Goal: Obtain resource: Download file/media

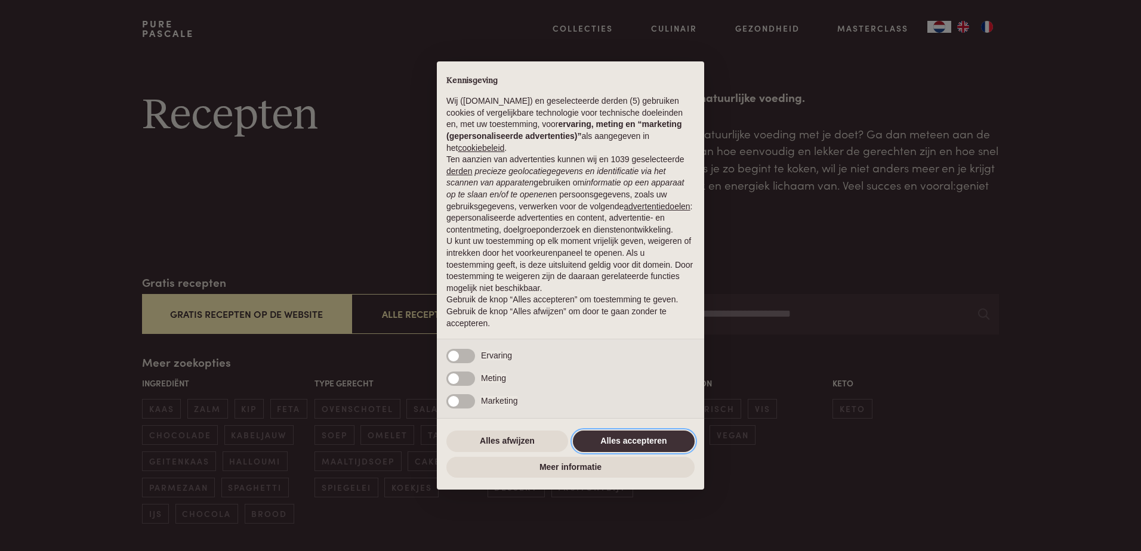
click at [643, 439] on button "Alles accepteren" at bounding box center [634, 441] width 122 height 21
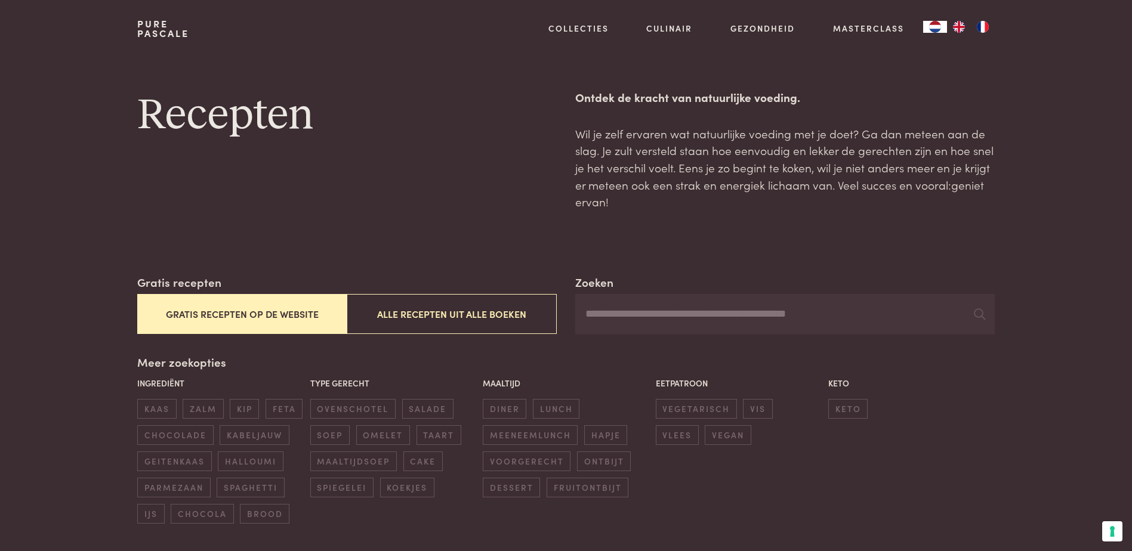
click at [214, 313] on button "Gratis recepten op de website" at bounding box center [241, 314] width 209 height 40
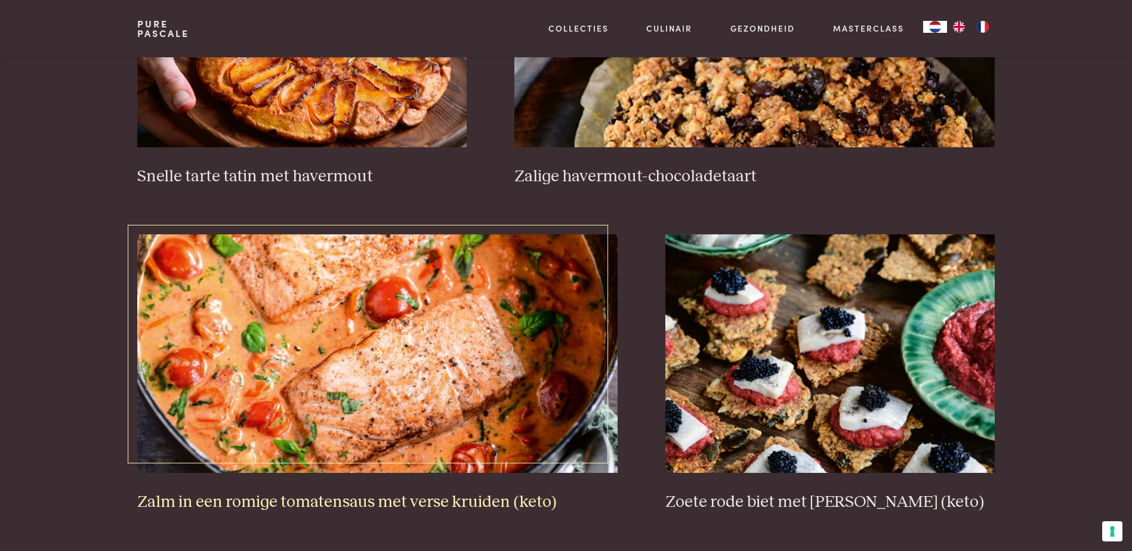
scroll to position [2124, 0]
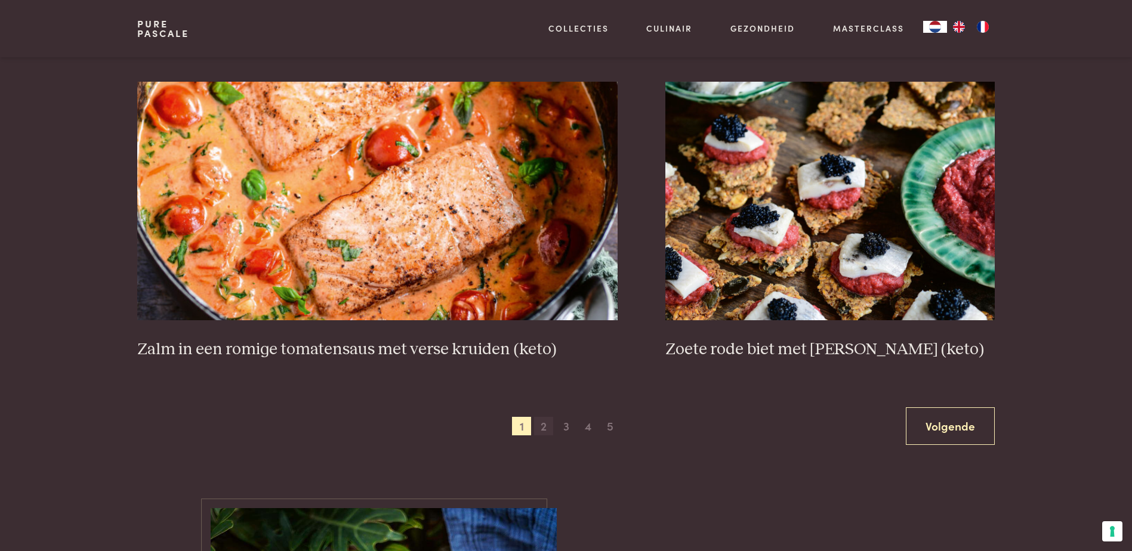
click at [540, 425] on span "2" at bounding box center [543, 426] width 19 height 19
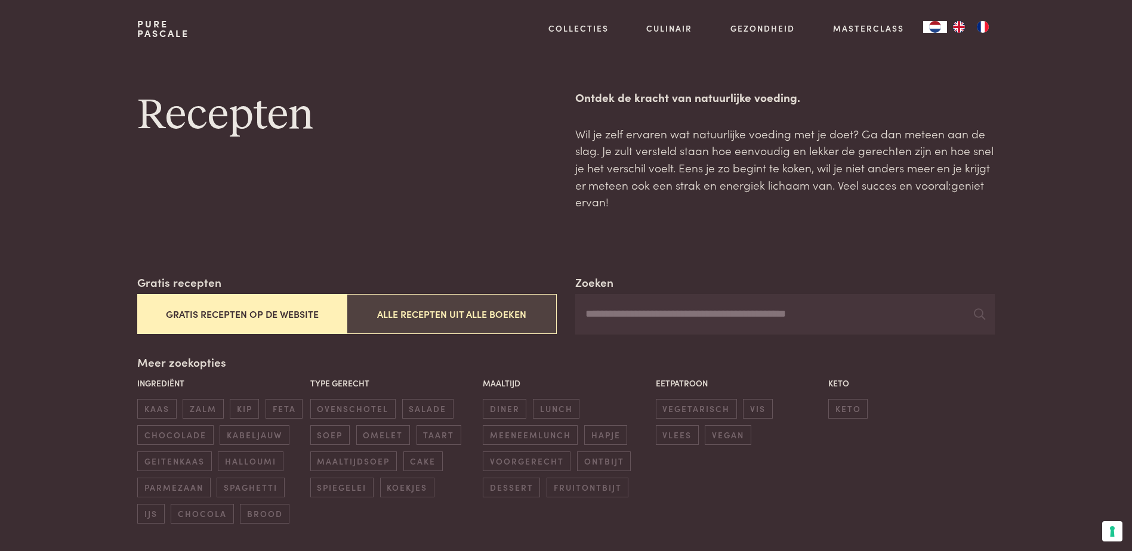
click at [452, 316] on button "Alle recepten uit alle boeken" at bounding box center [451, 314] width 209 height 40
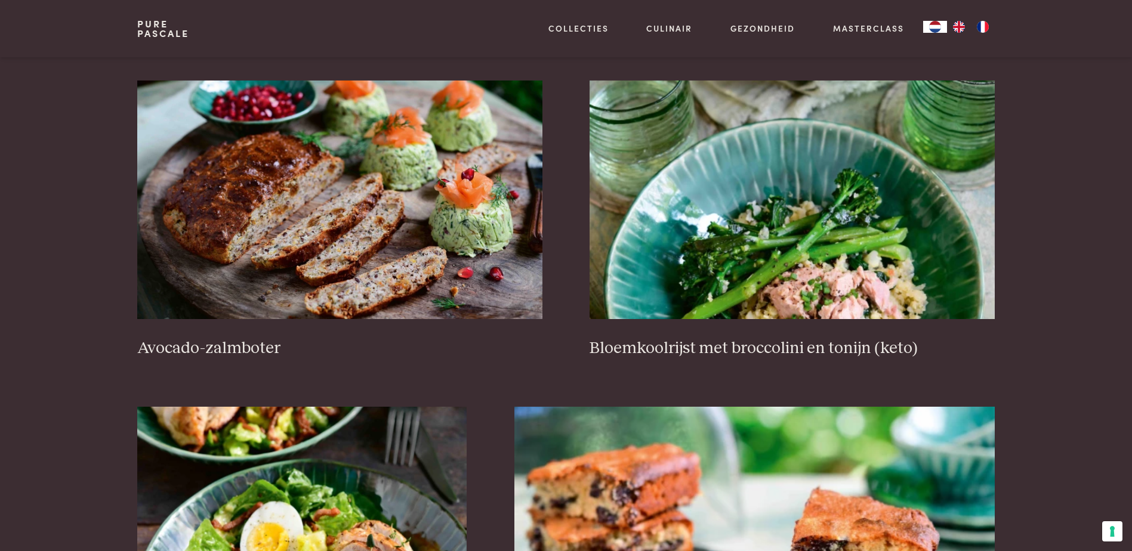
scroll to position [1527, 0]
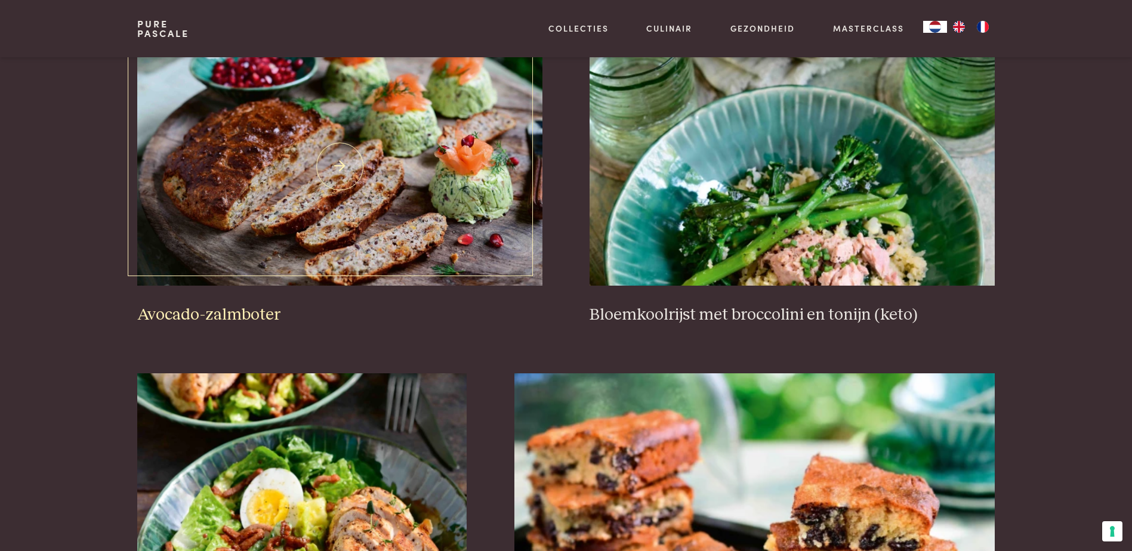
click at [251, 312] on h3 "Avocado-zalmboter" at bounding box center [339, 315] width 405 height 21
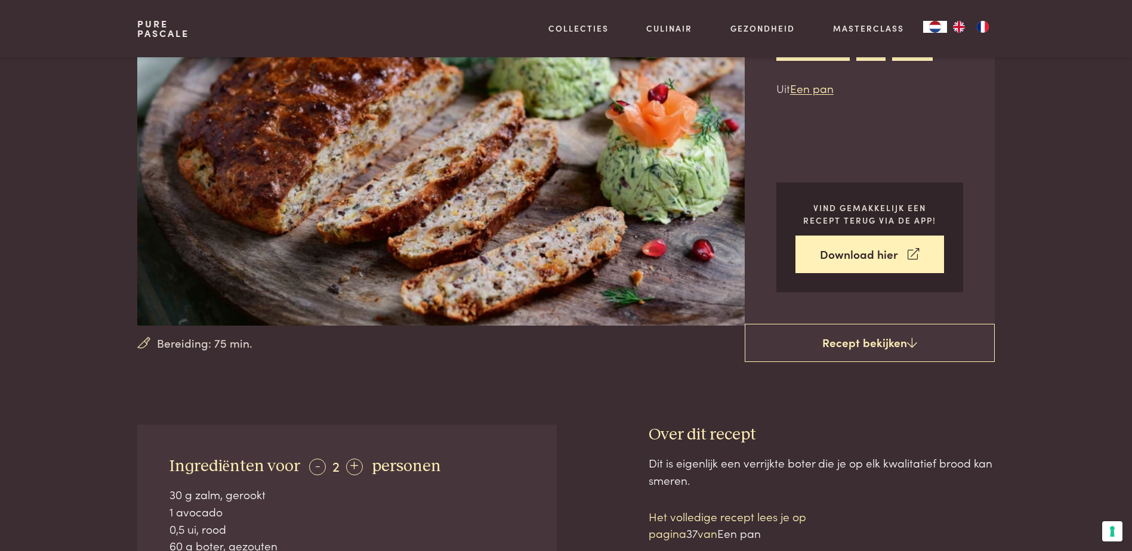
scroll to position [119, 0]
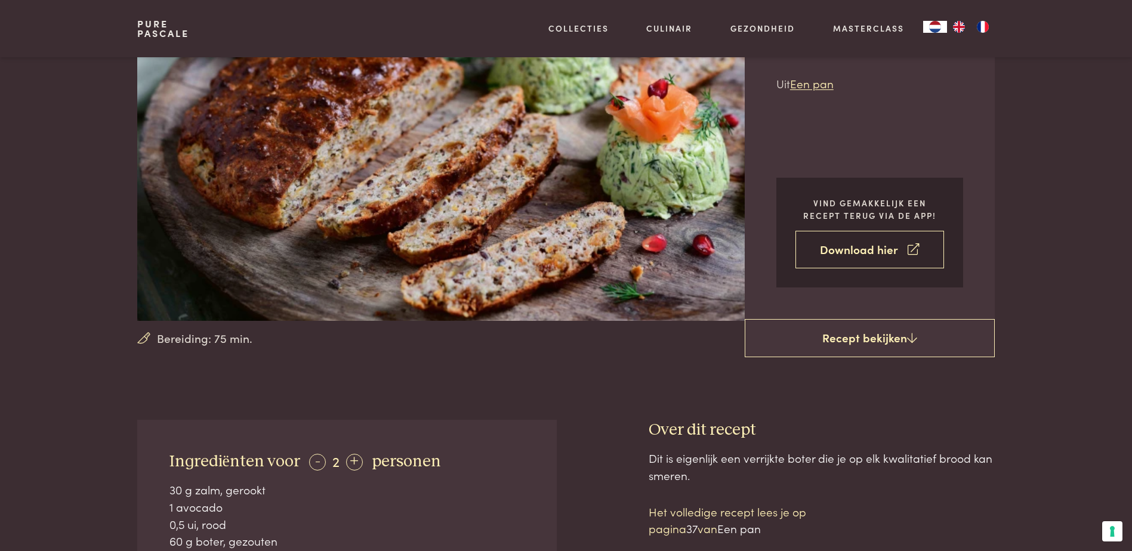
click at [858, 255] on link "Download hier" at bounding box center [870, 250] width 149 height 38
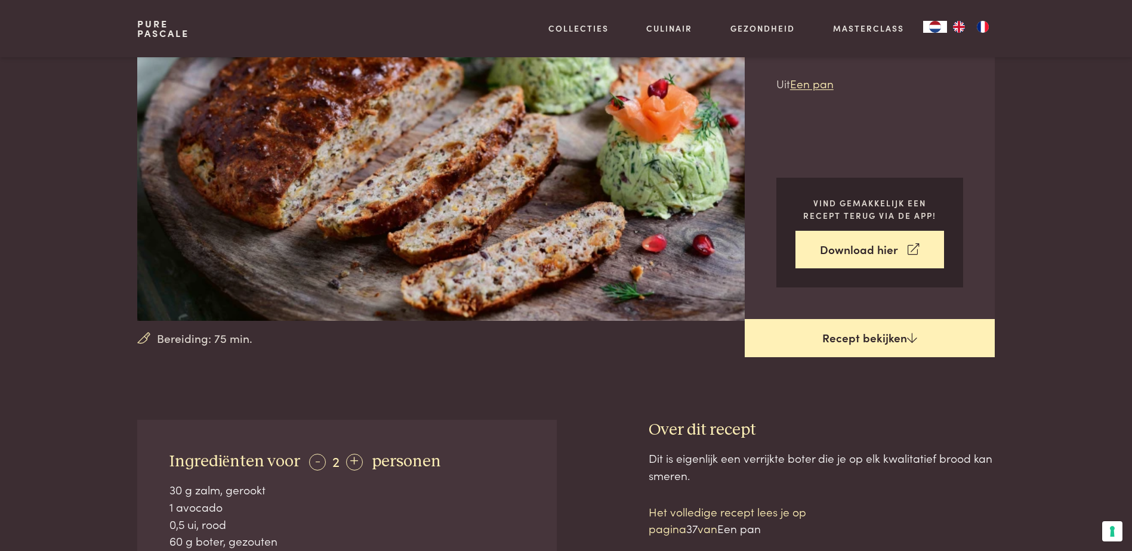
click at [885, 340] on link "Recept bekijken" at bounding box center [870, 338] width 250 height 38
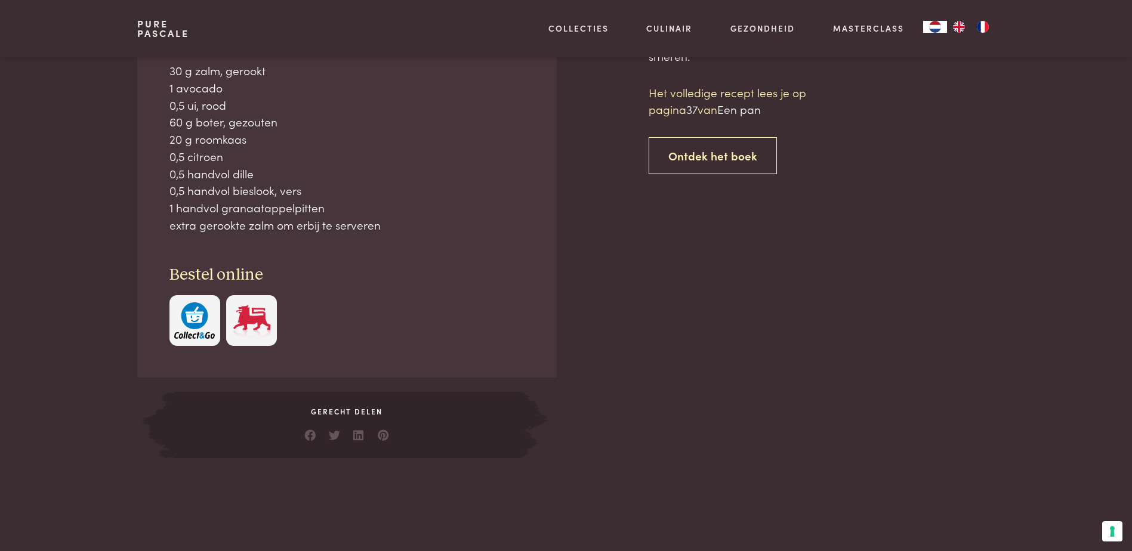
scroll to position [540, 0]
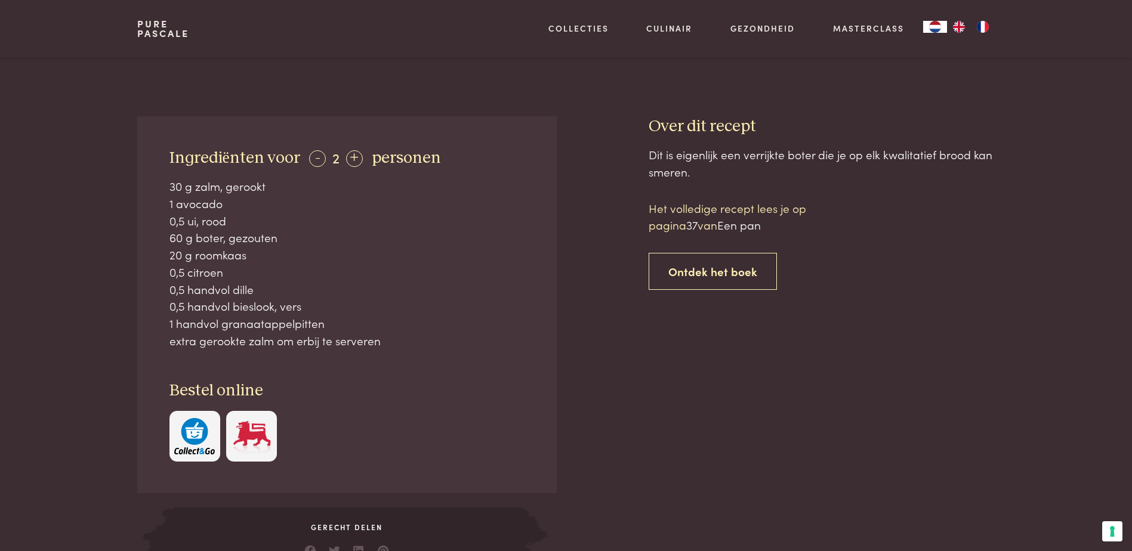
scroll to position [420, 0]
click at [352, 159] on div "+" at bounding box center [354, 161] width 17 height 17
click at [352, 159] on div "+" at bounding box center [355, 161] width 17 height 17
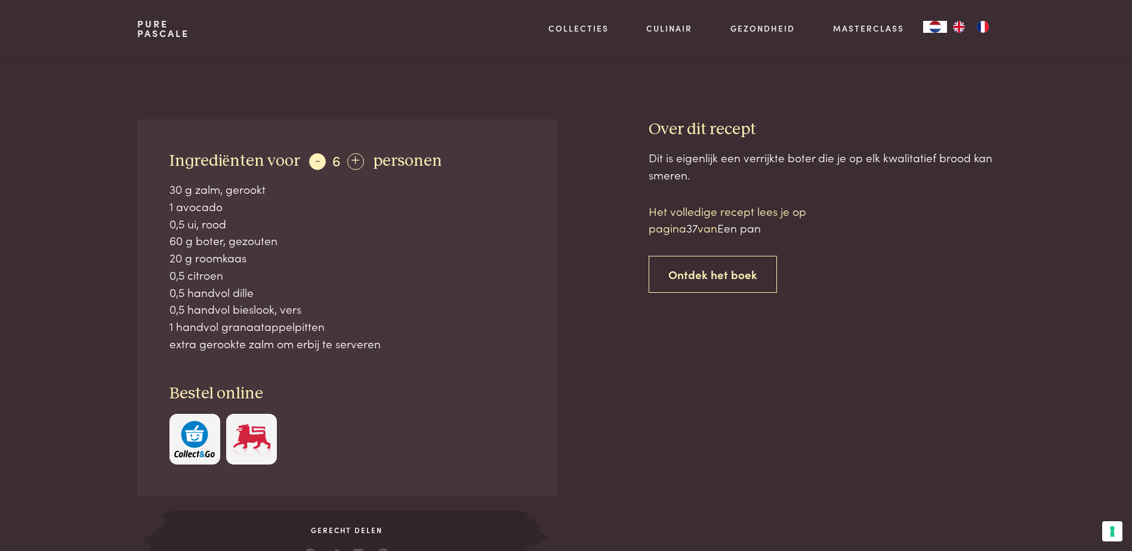
click at [311, 159] on div "-" at bounding box center [317, 161] width 17 height 17
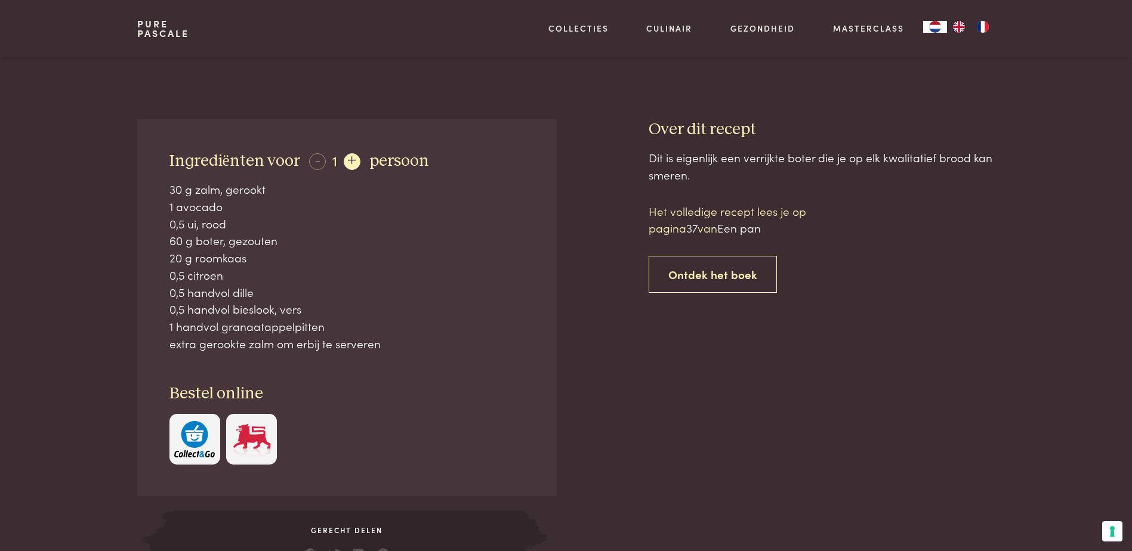
click at [346, 158] on div "+" at bounding box center [352, 161] width 17 height 17
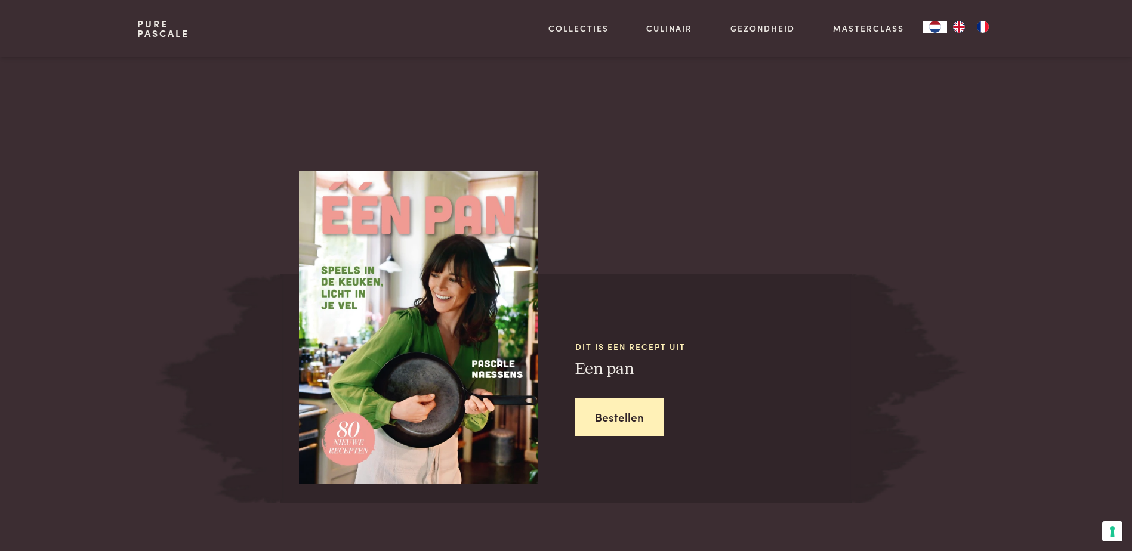
scroll to position [1017, 0]
